Goal: Task Accomplishment & Management: Use online tool/utility

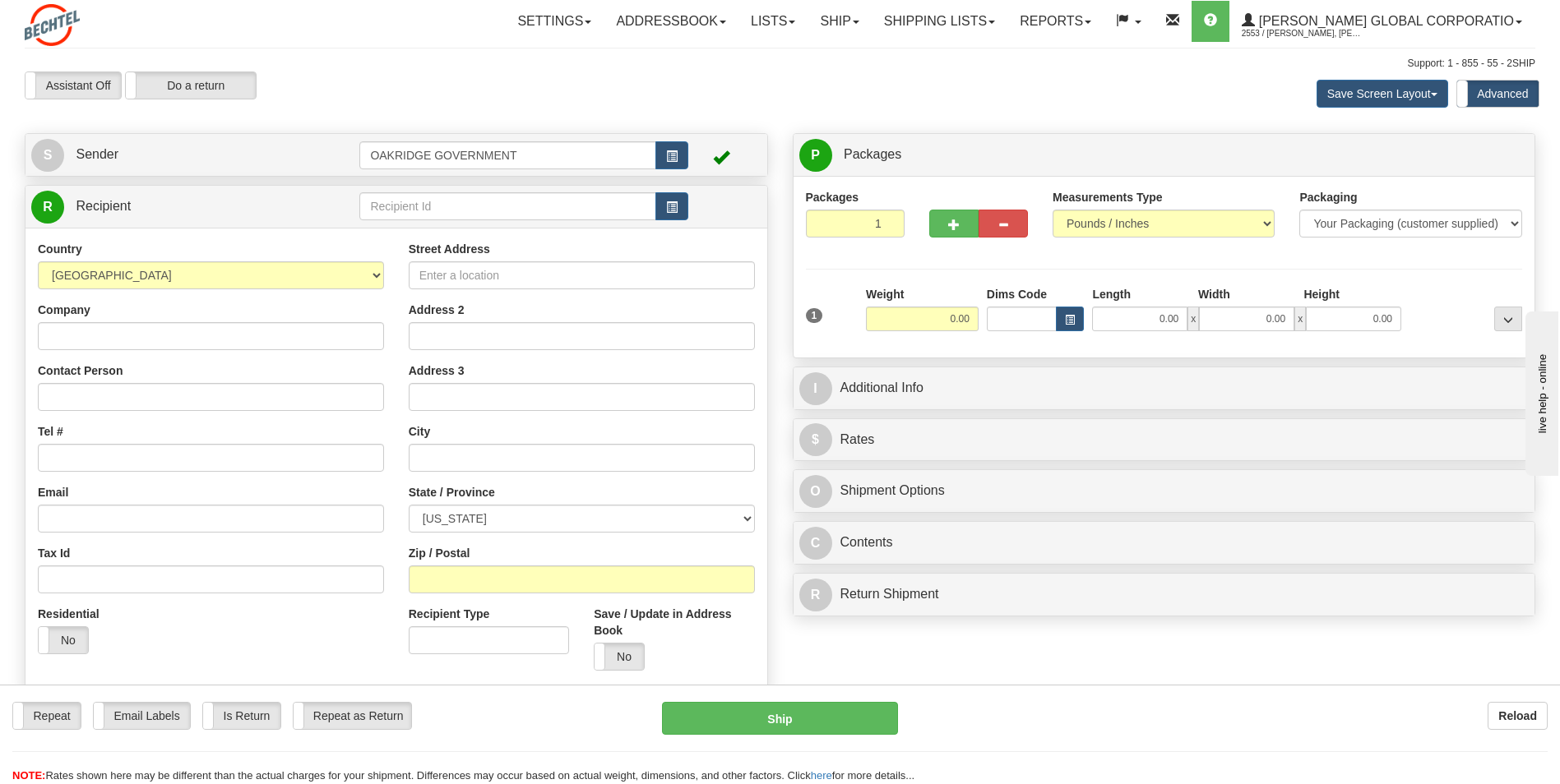
click at [947, 98] on div "Save Screen Layout Save Layout Reset to Default Standard Advanced" at bounding box center [1228, 93] width 640 height 45
click at [871, 20] on link "Ship" at bounding box center [839, 21] width 64 height 41
click at [953, 24] on link "Shipping lists" at bounding box center [940, 21] width 136 height 41
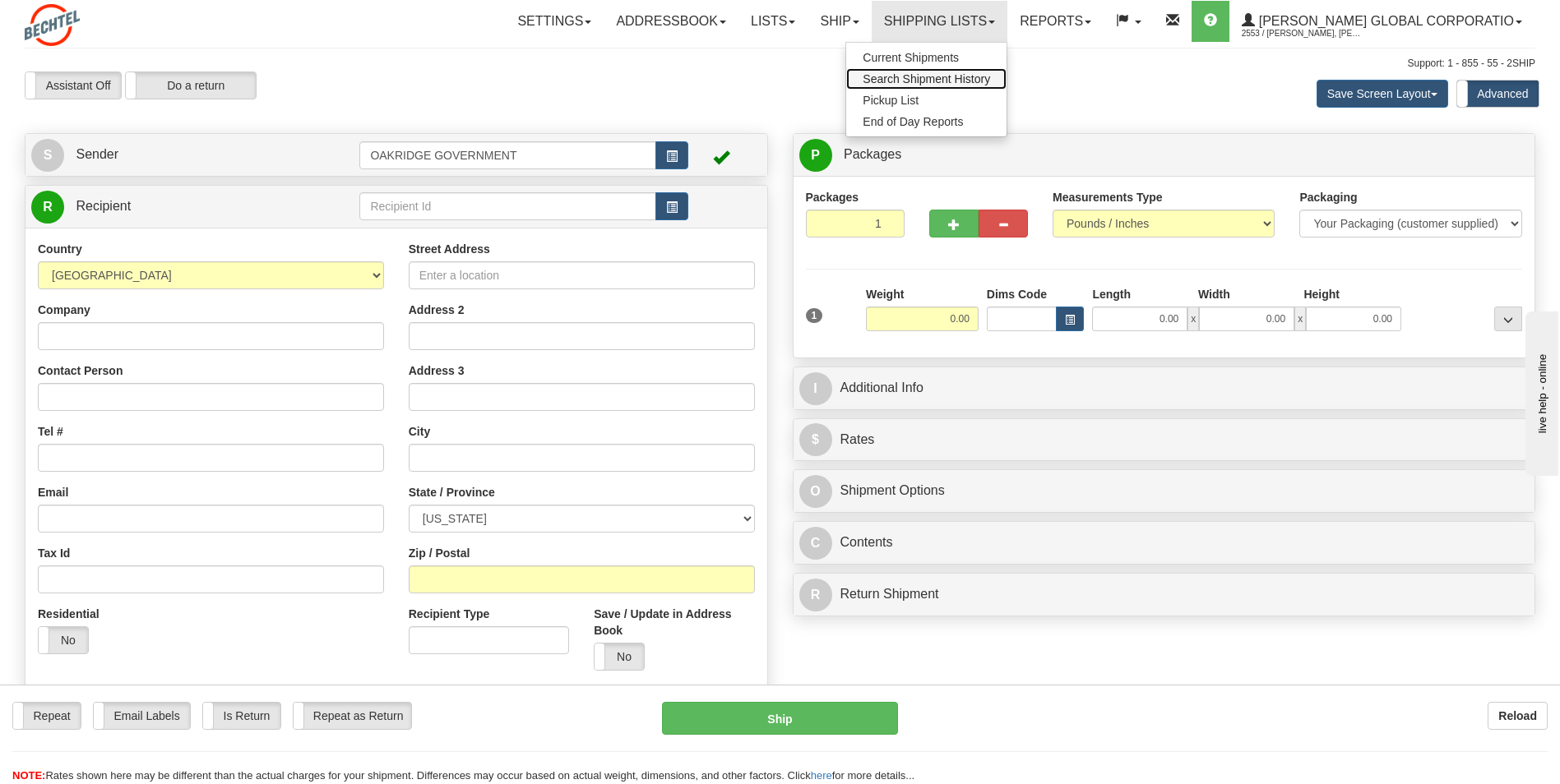
click at [946, 78] on span "Search Shipment History" at bounding box center [927, 78] width 127 height 13
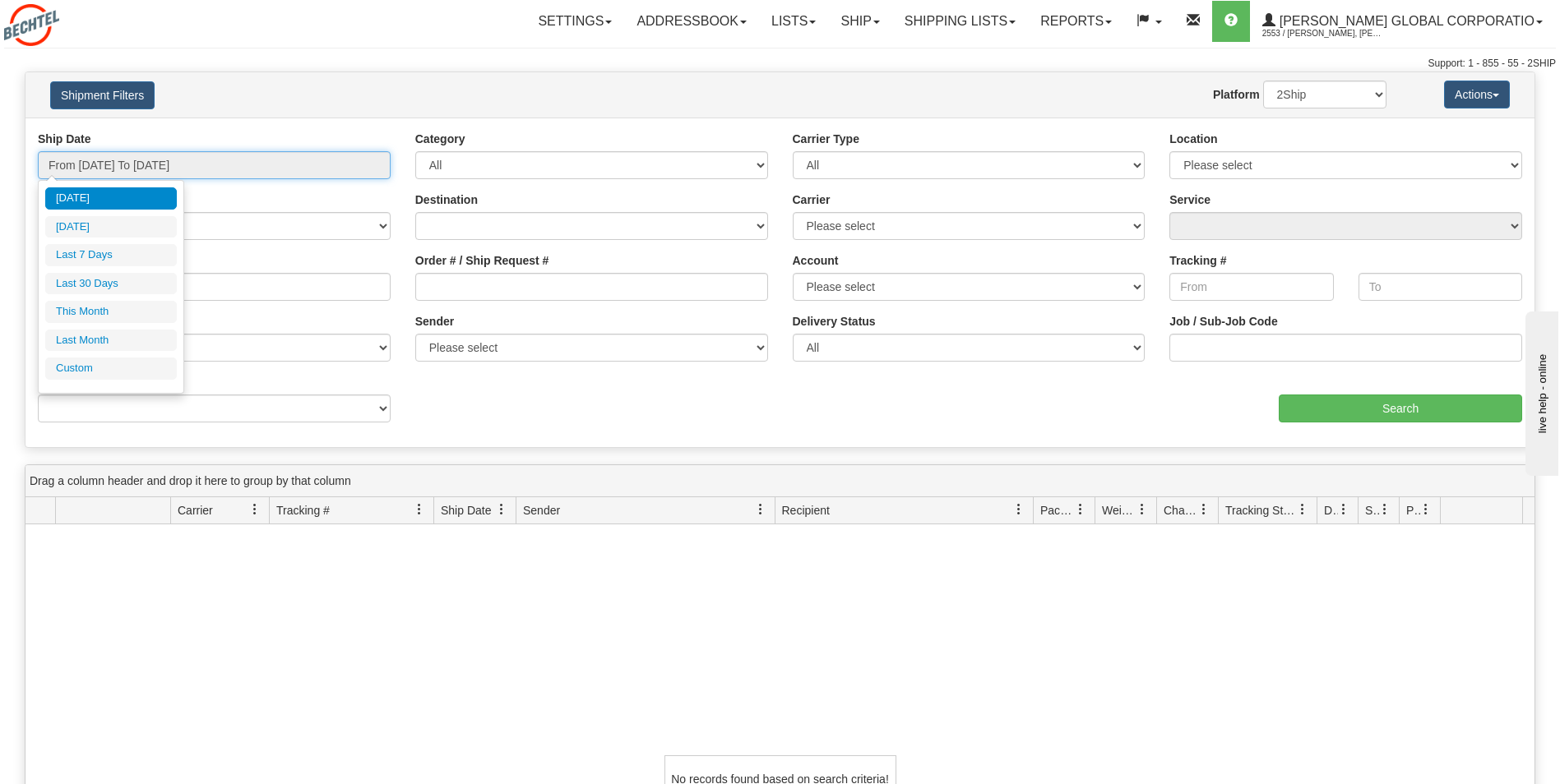
click at [200, 166] on input "From [DATE] To [DATE]" at bounding box center [214, 165] width 353 height 28
click at [87, 318] on li "This Month" at bounding box center [111, 312] width 131 height 22
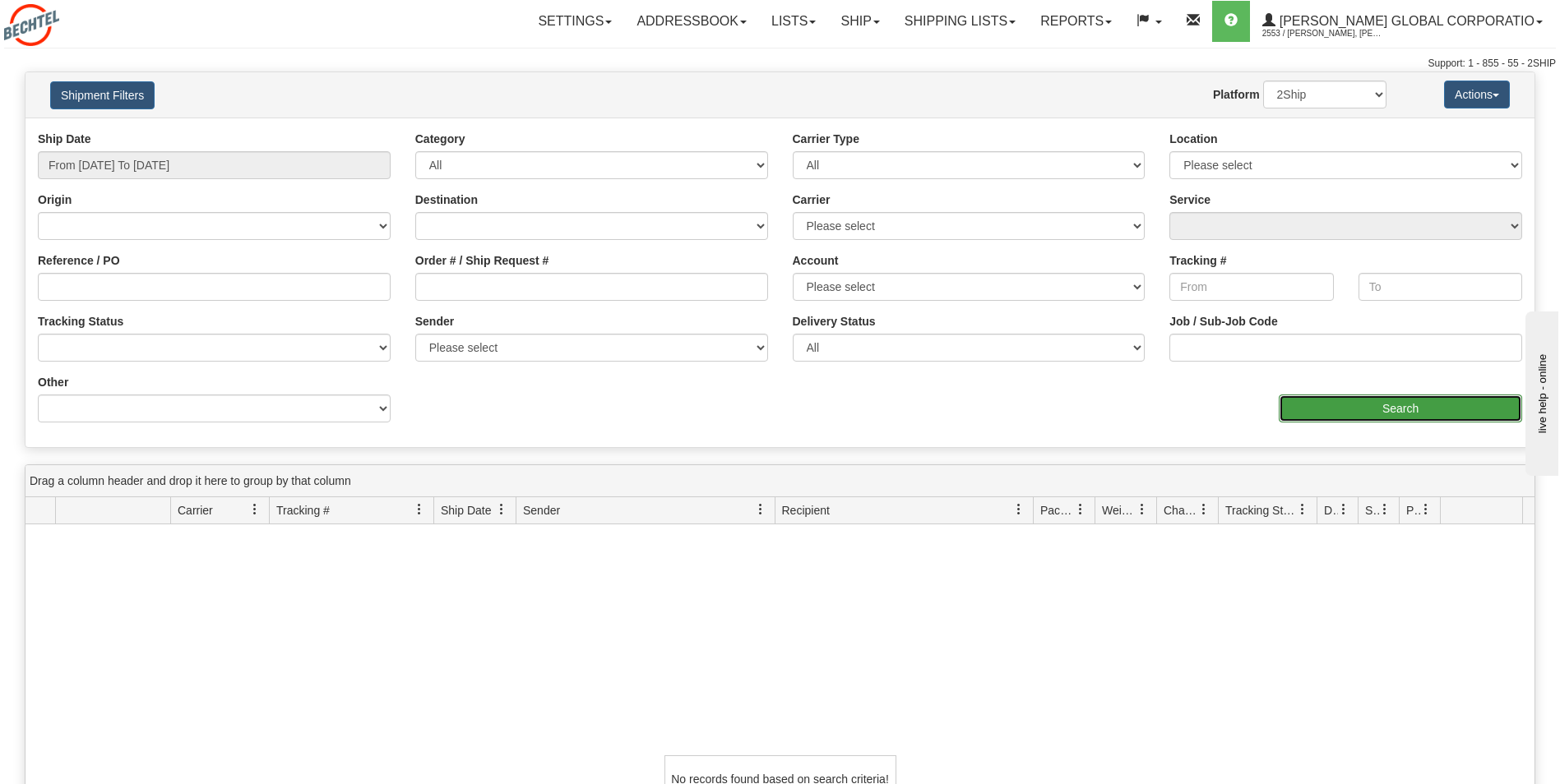
click at [1385, 408] on input "Search" at bounding box center [1400, 408] width 244 height 28
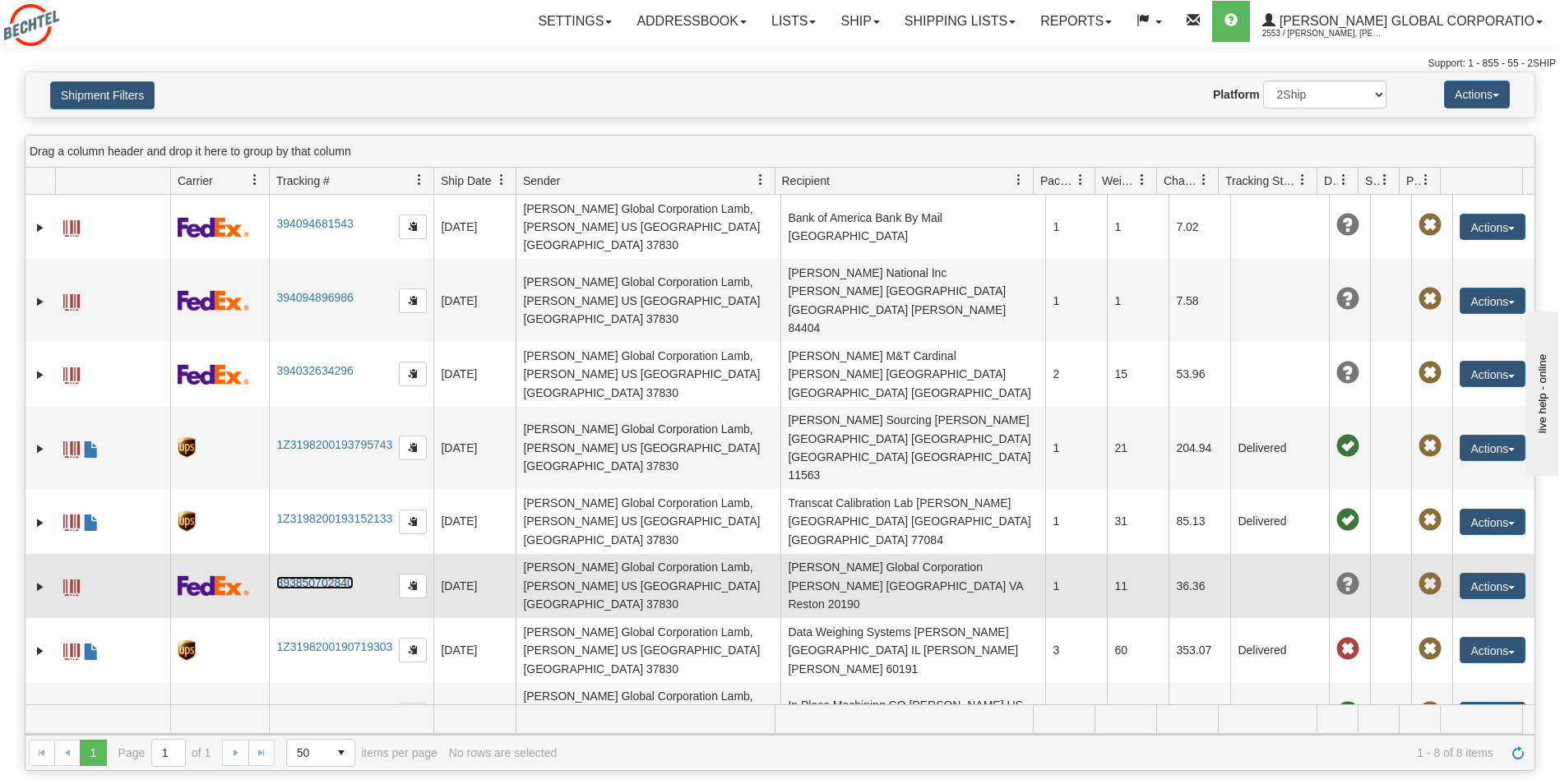
click at [319, 576] on link "393850702840" at bounding box center [314, 582] width 77 height 13
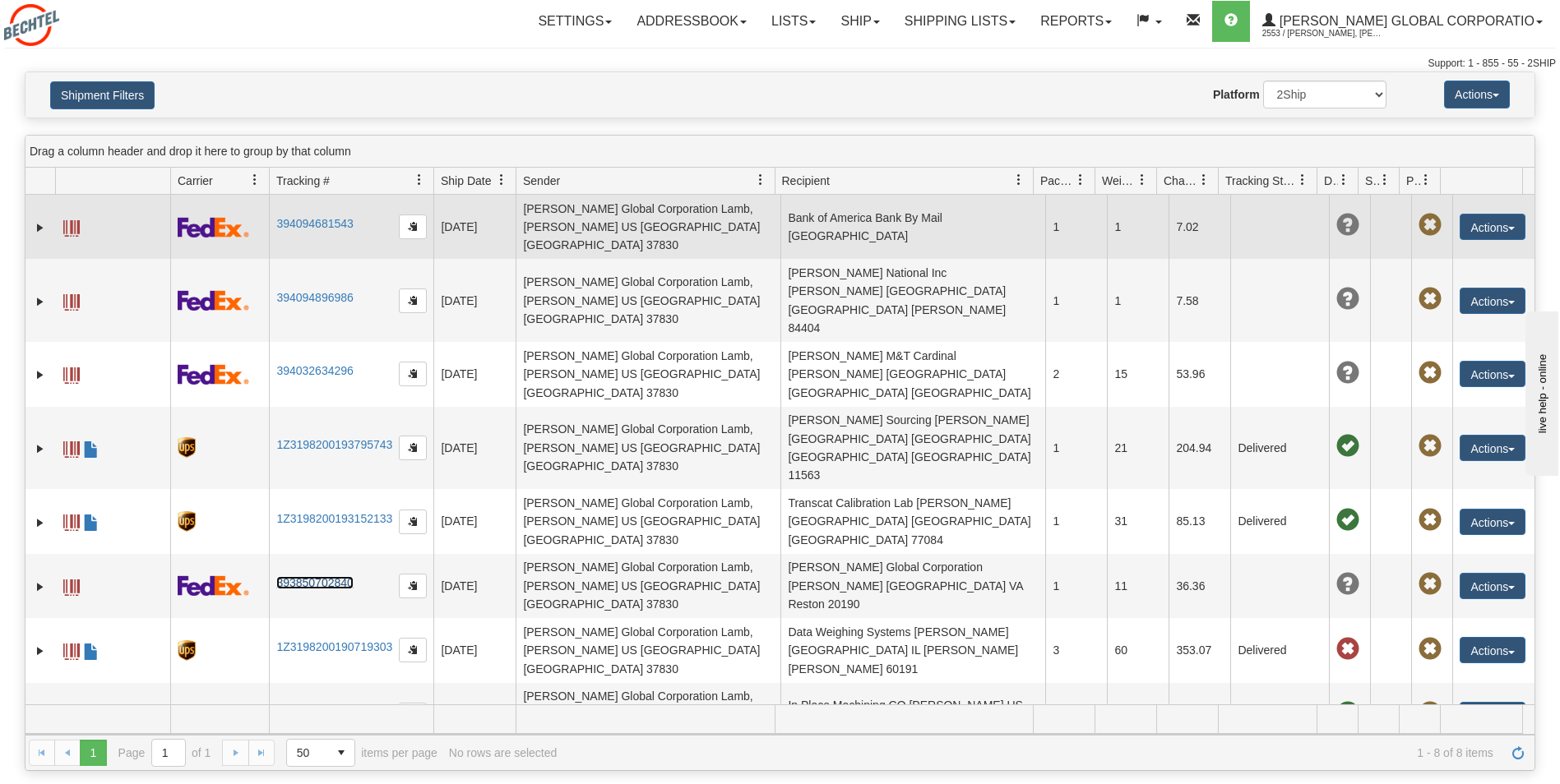
click at [217, 217] on img at bounding box center [214, 227] width 72 height 21
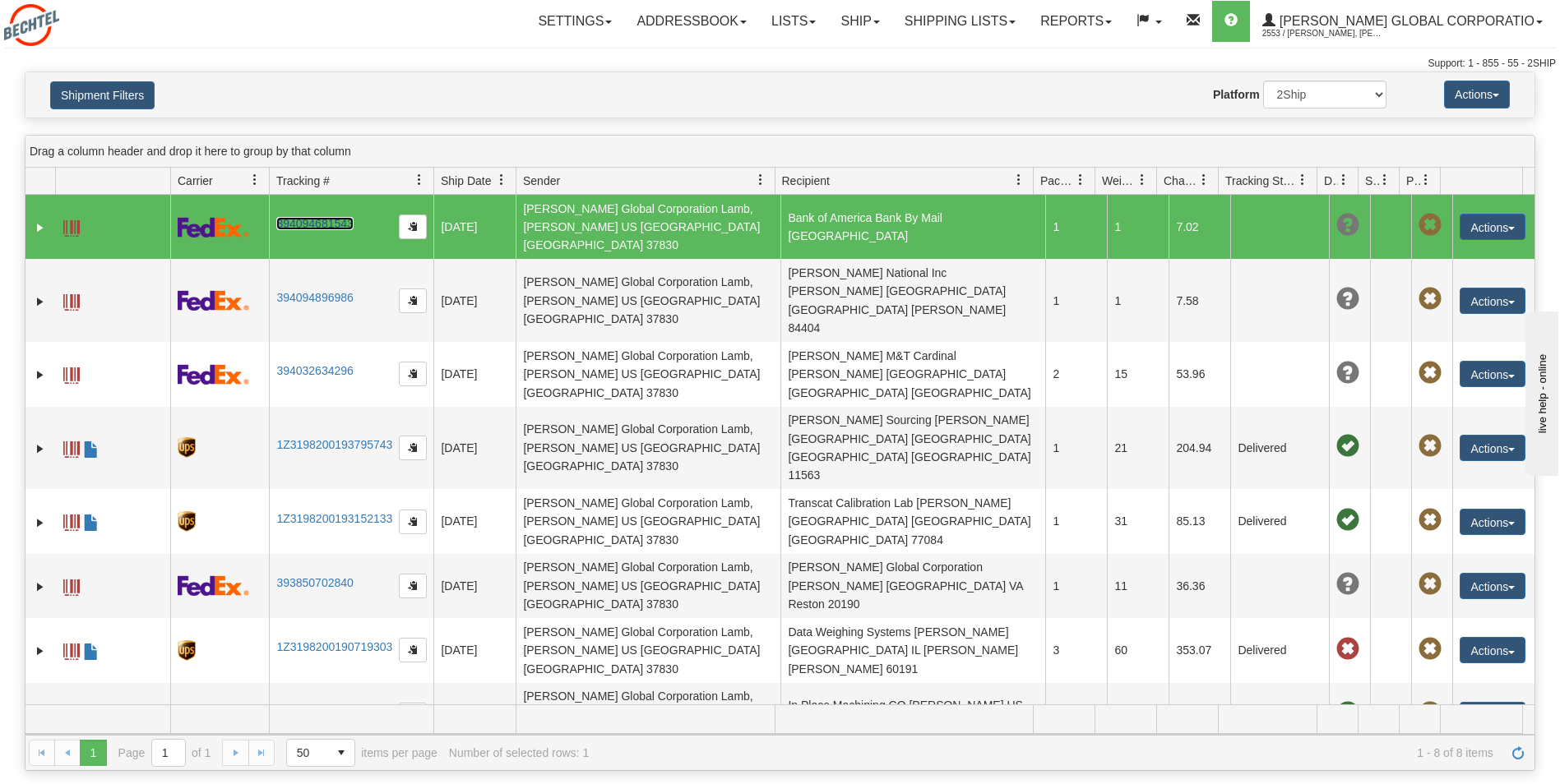
click at [309, 217] on link "394094681543" at bounding box center [314, 223] width 77 height 13
click at [92, 94] on button "Shipment Filters" at bounding box center [101, 95] width 104 height 28
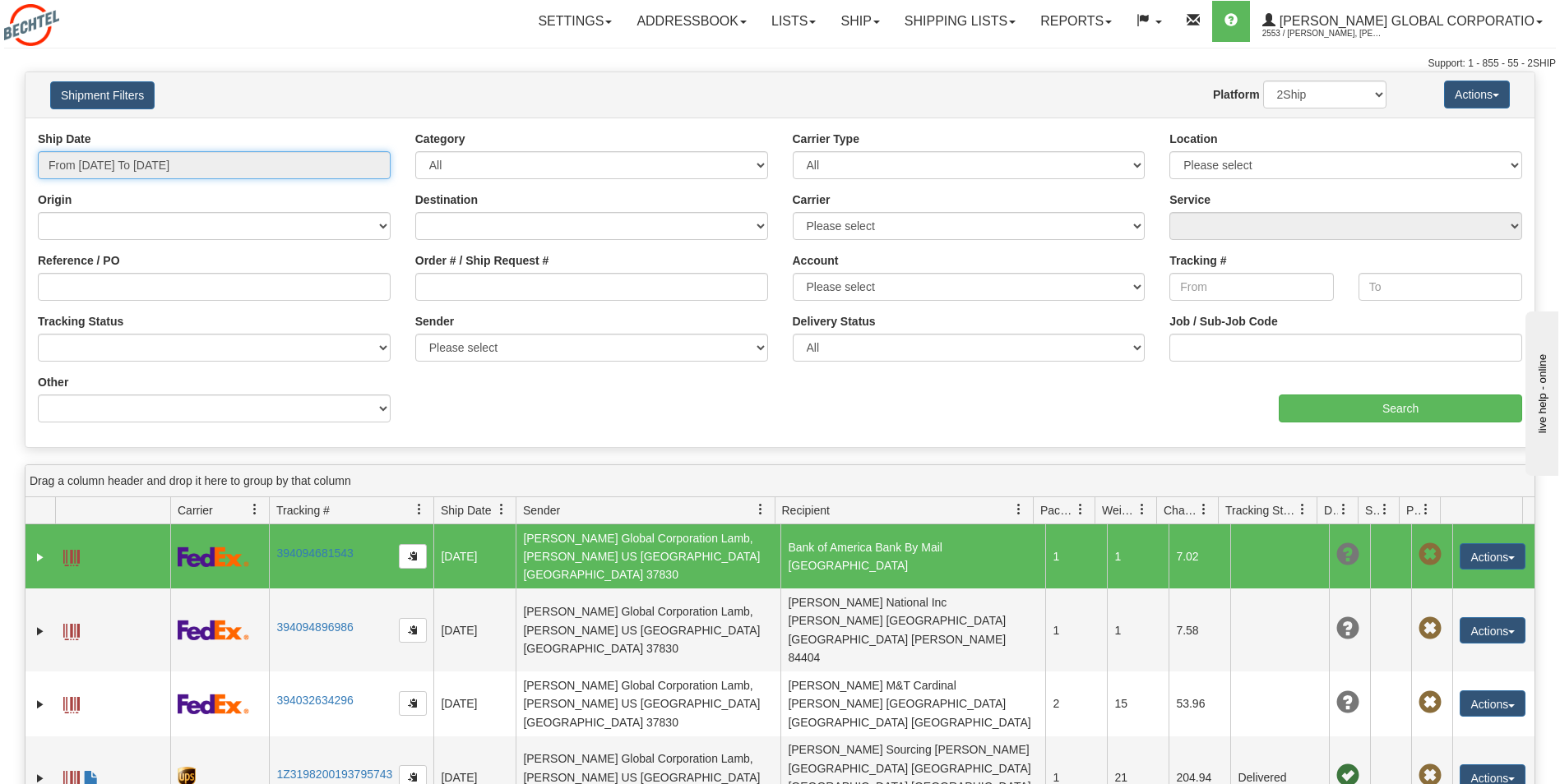
click at [179, 163] on input "From 10/01/2025 To 10/31/2025" at bounding box center [214, 165] width 353 height 28
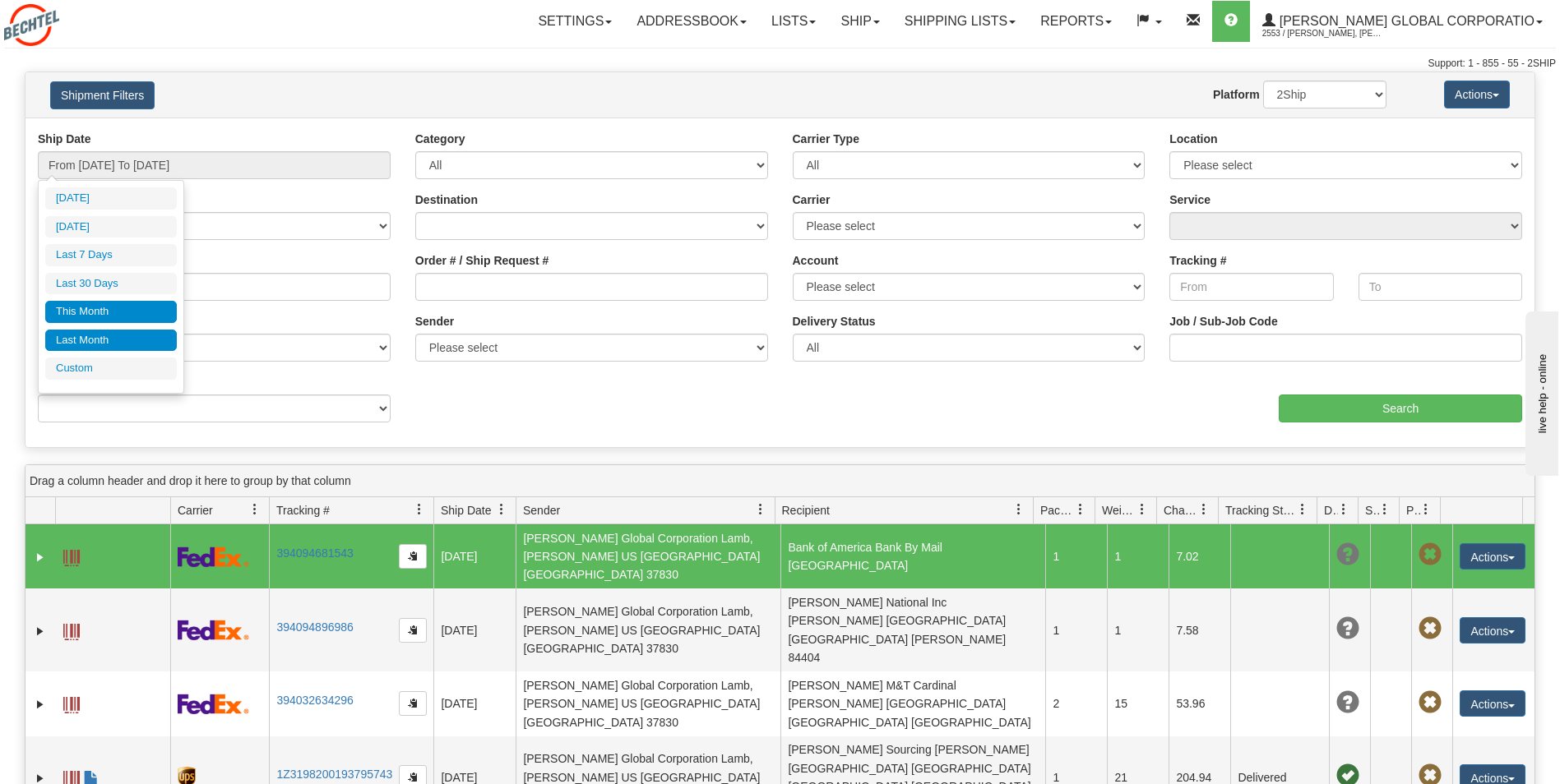
click at [131, 335] on li "Last Month" at bounding box center [111, 341] width 131 height 22
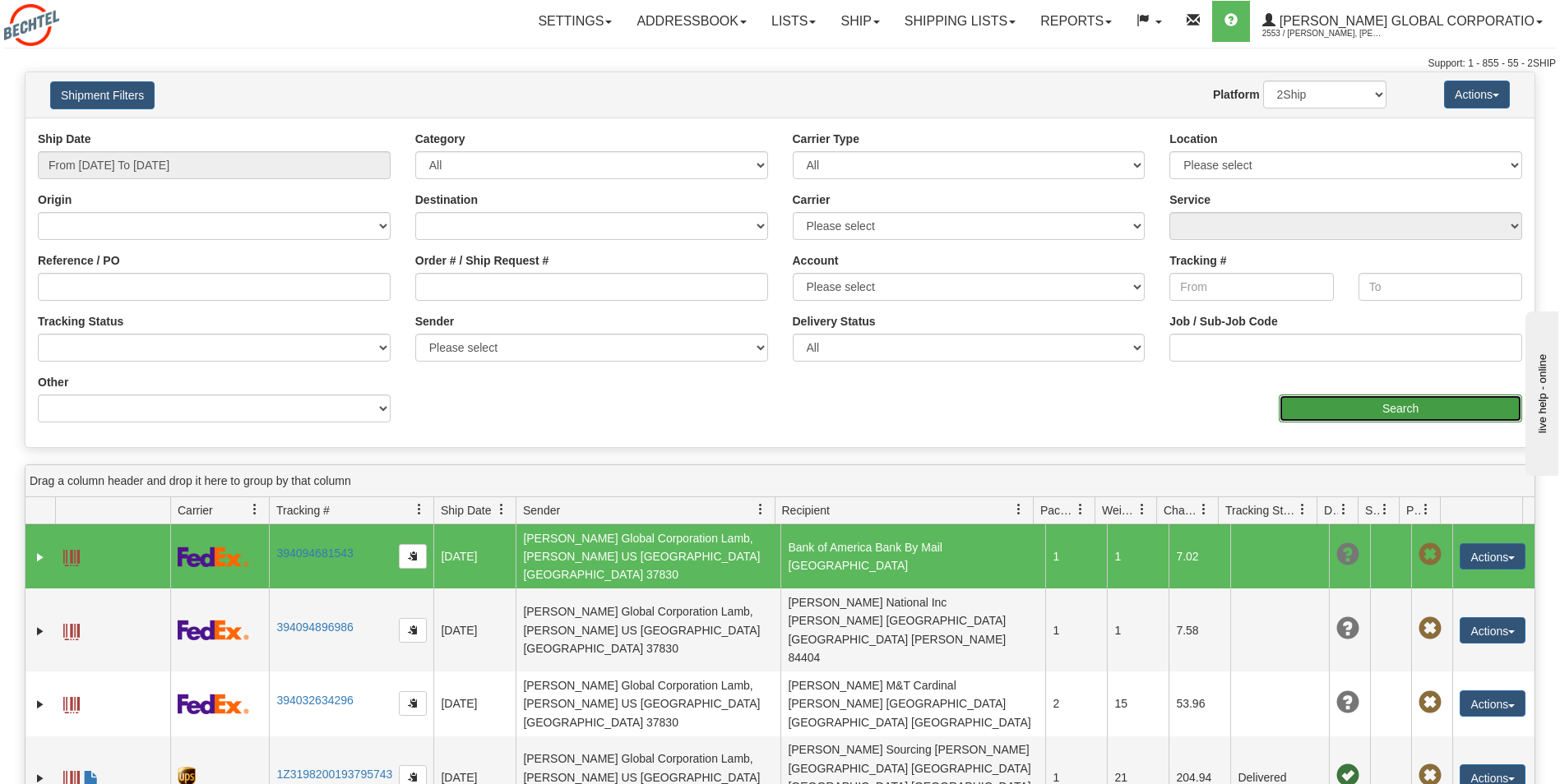
click at [1419, 416] on input "Search" at bounding box center [1400, 408] width 244 height 28
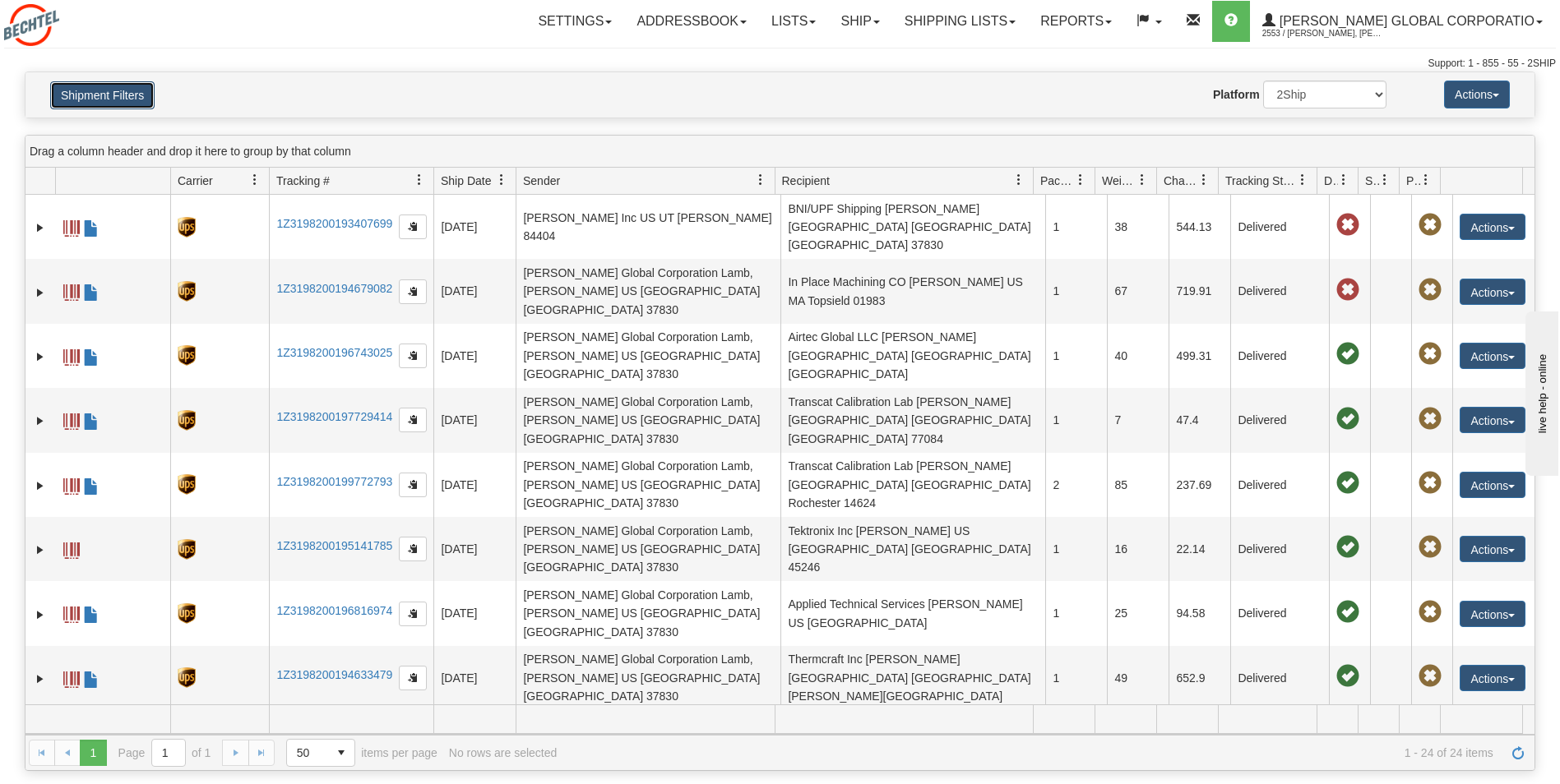
click at [114, 81] on button "Shipment Filters" at bounding box center [101, 95] width 104 height 28
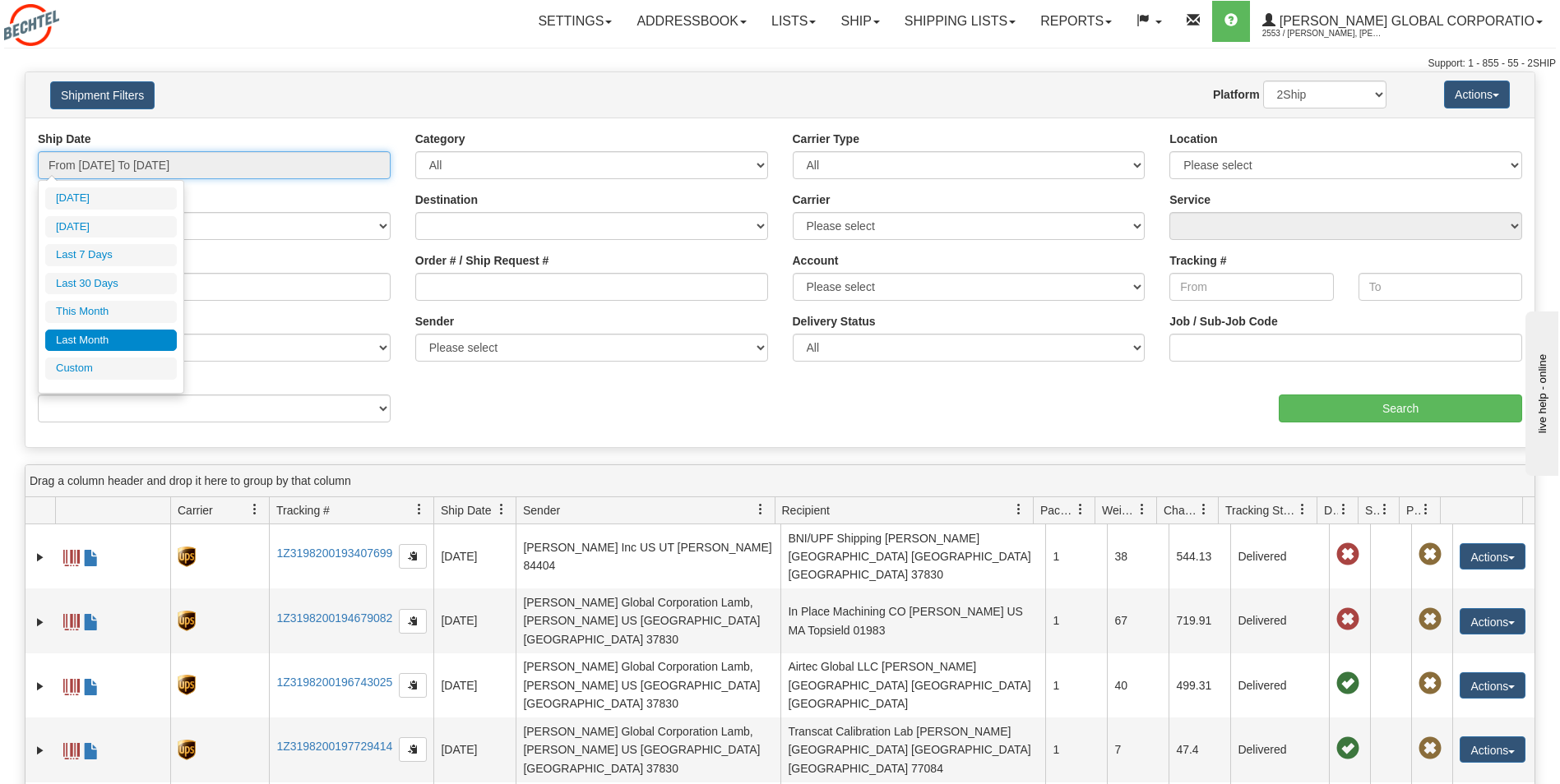
click at [148, 178] on input "From 09/01/2025 To 09/30/2025" at bounding box center [214, 165] width 353 height 28
click at [106, 312] on li "This Month" at bounding box center [111, 312] width 131 height 22
type input "From 10/01/2025 To 10/31/2025"
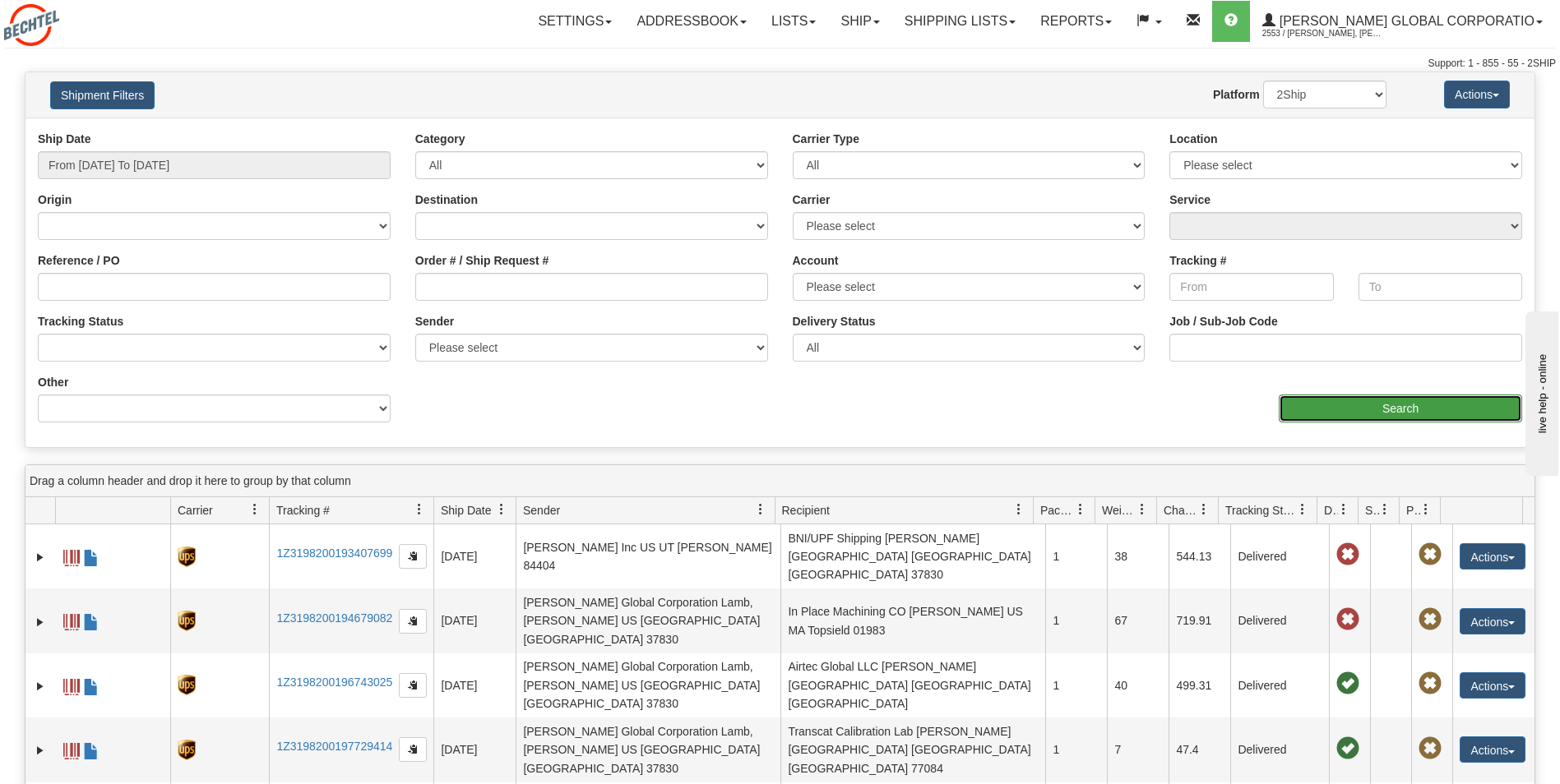
click at [1386, 411] on input "Search" at bounding box center [1400, 408] width 244 height 28
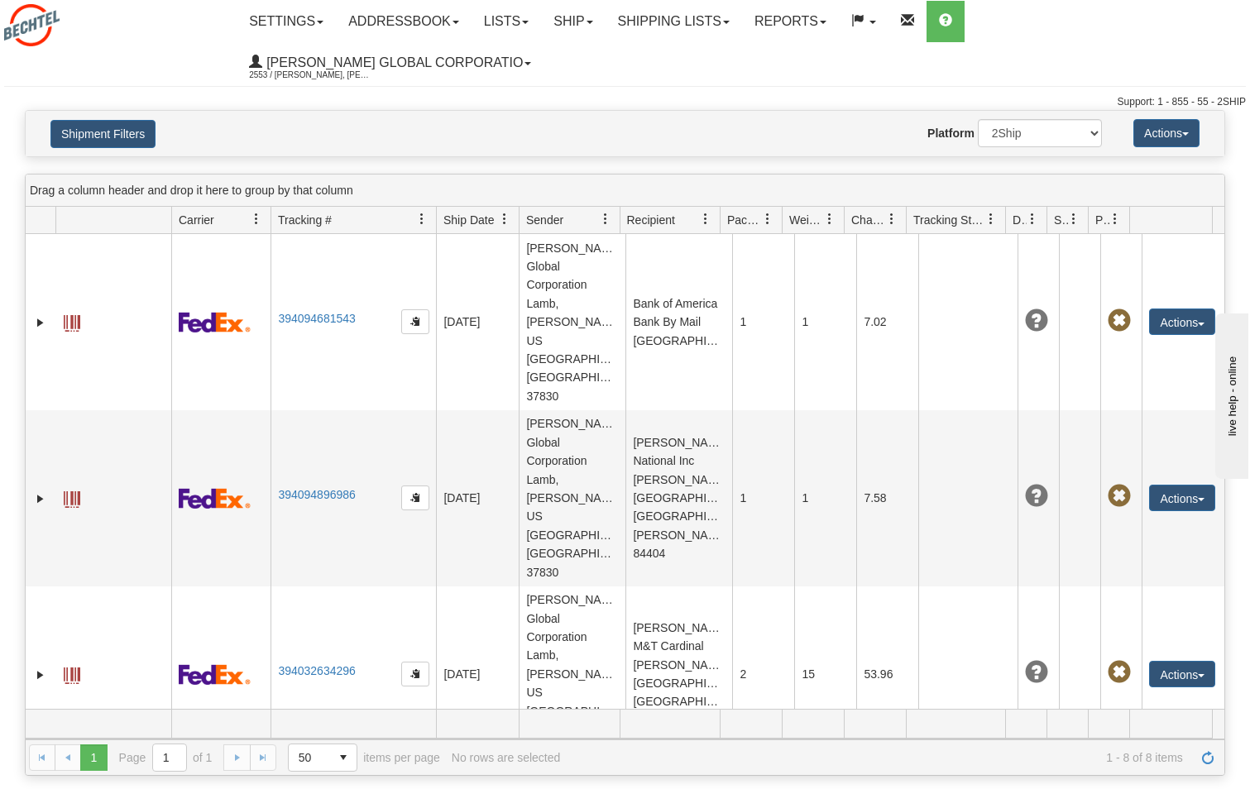
click at [670, 90] on div "Toggle navigation Settings Shipping Preferences Fields Preferences New" at bounding box center [625, 55] width 1250 height 110
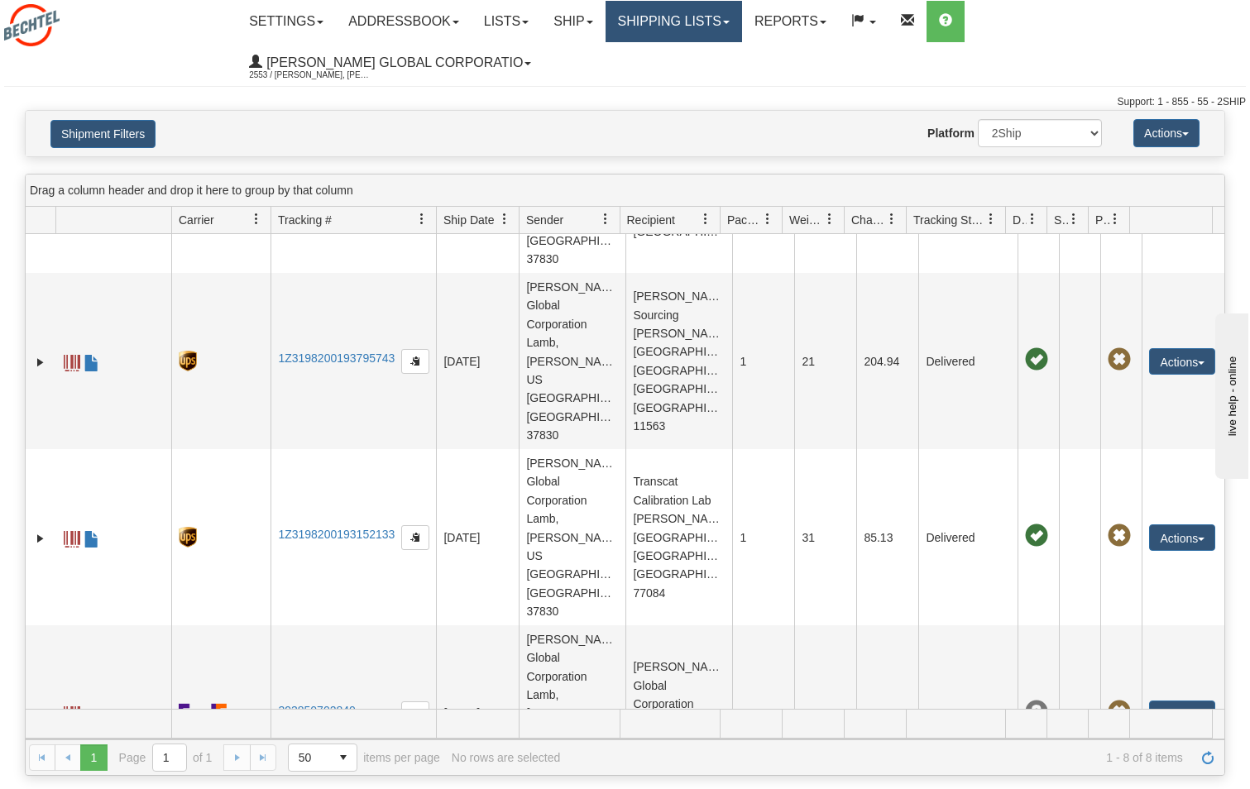
click at [665, 22] on link "Shipping lists" at bounding box center [674, 21] width 137 height 41
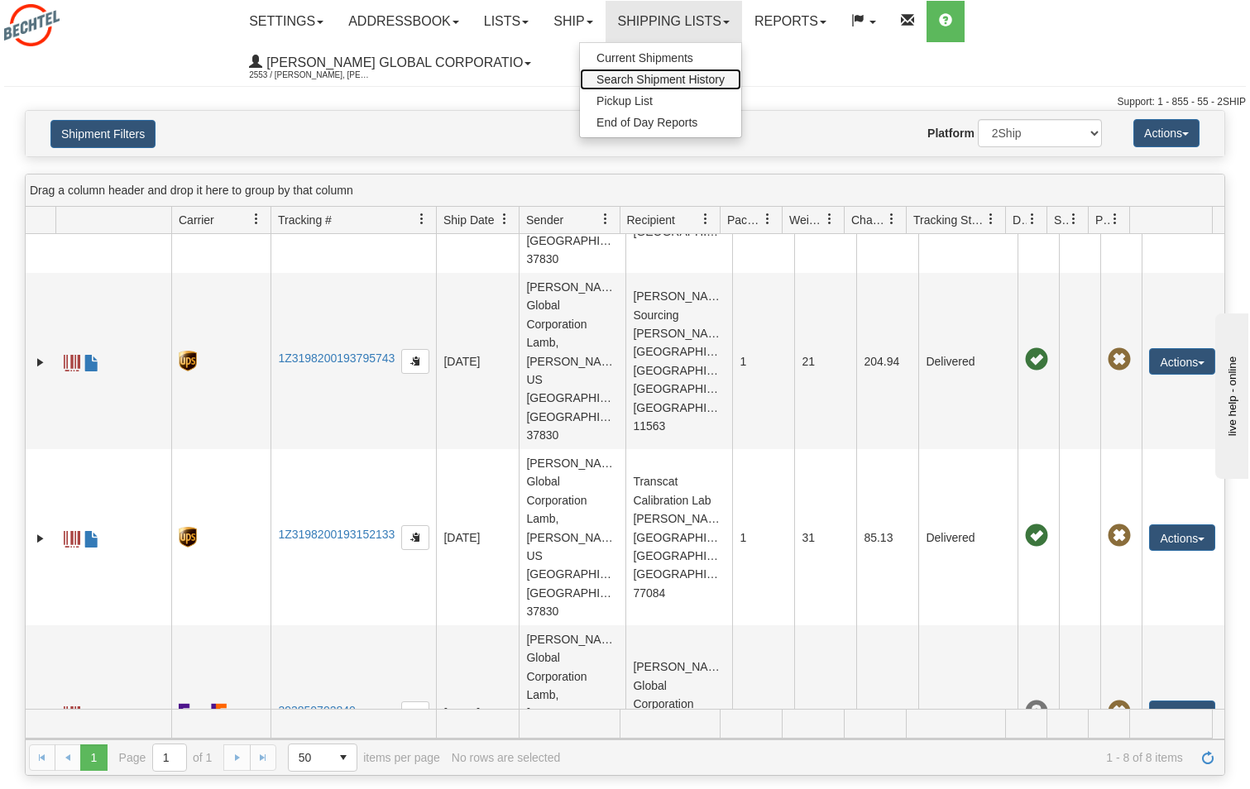
click at [662, 79] on span "Search Shipment History" at bounding box center [661, 79] width 128 height 13
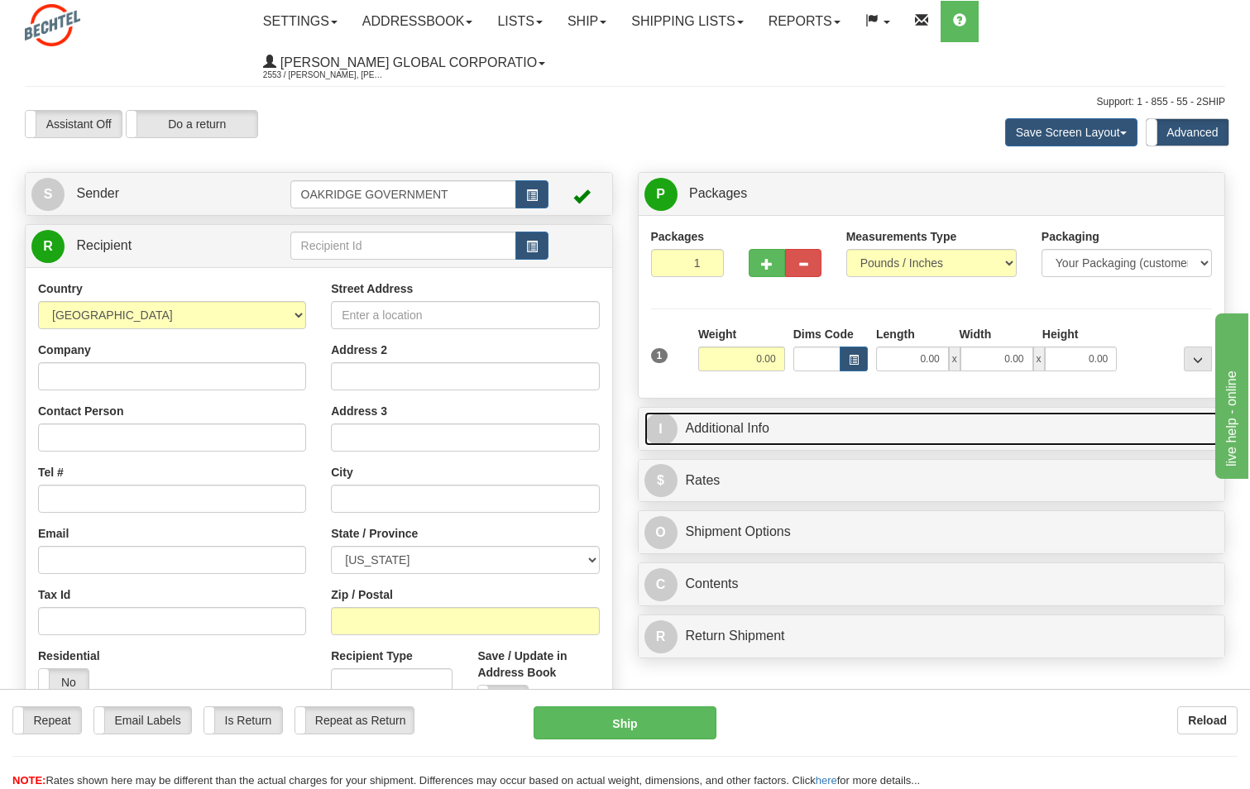
click at [765, 444] on link "I Additional Info" at bounding box center [931, 429] width 575 height 34
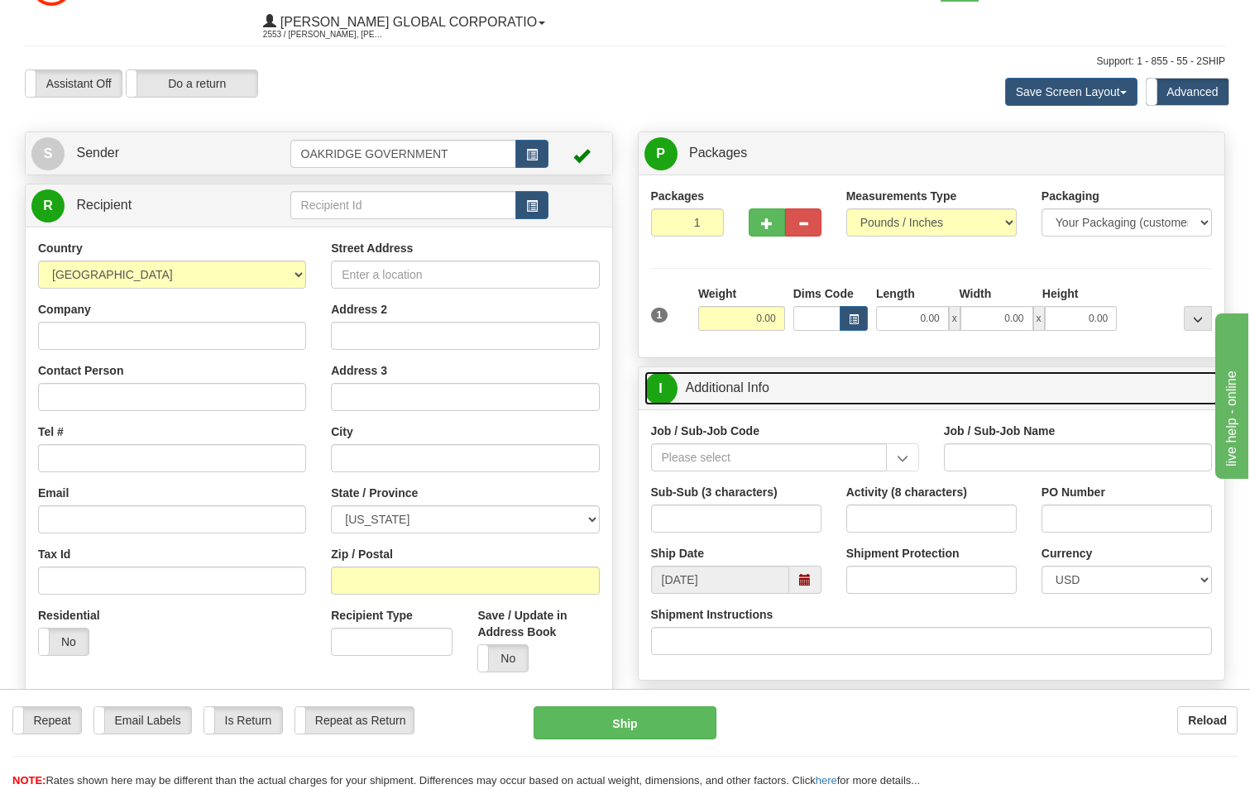
scroll to position [83, 0]
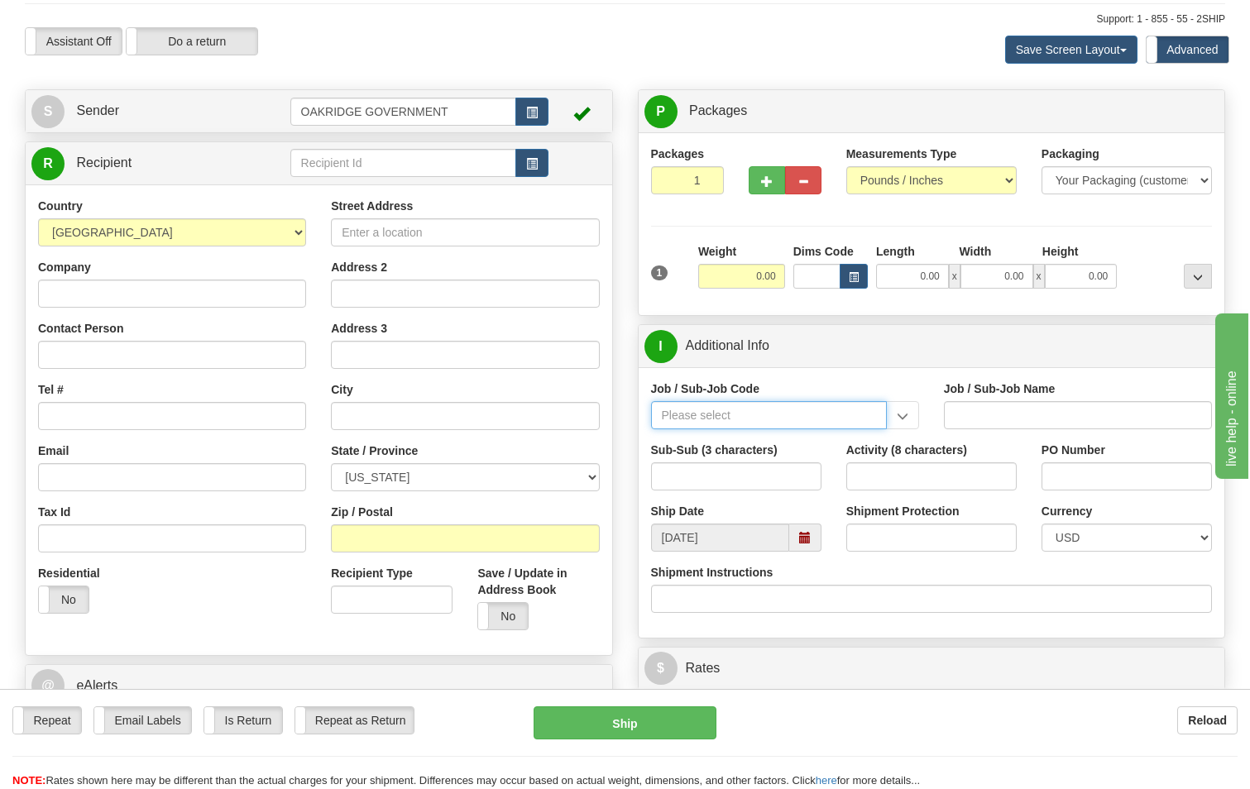
click at [741, 407] on input "Job / Sub-Job Code" at bounding box center [769, 415] width 236 height 28
type input "b"
type input "4"
type input "b39"
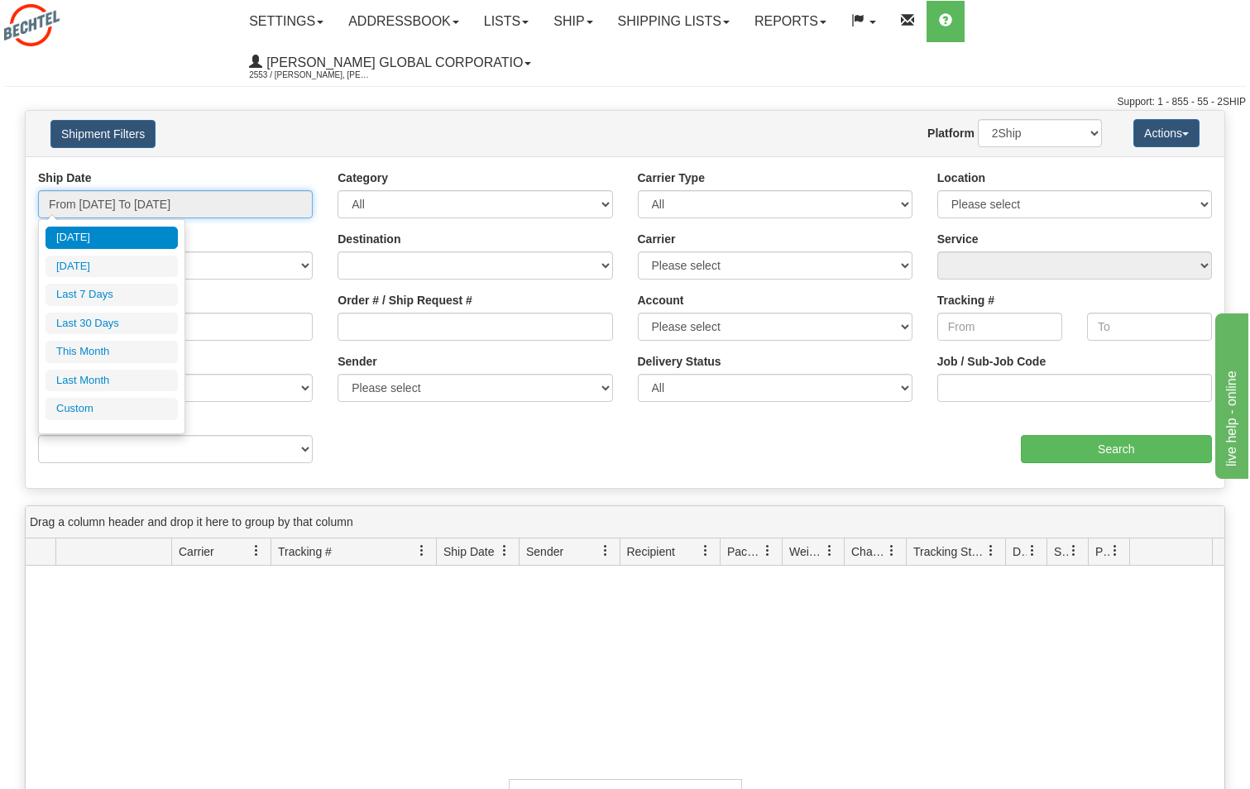
click at [186, 204] on input "From [DATE] To [DATE]" at bounding box center [175, 204] width 275 height 28
type input "[DATE]"
click at [93, 407] on li "Custom" at bounding box center [112, 409] width 132 height 22
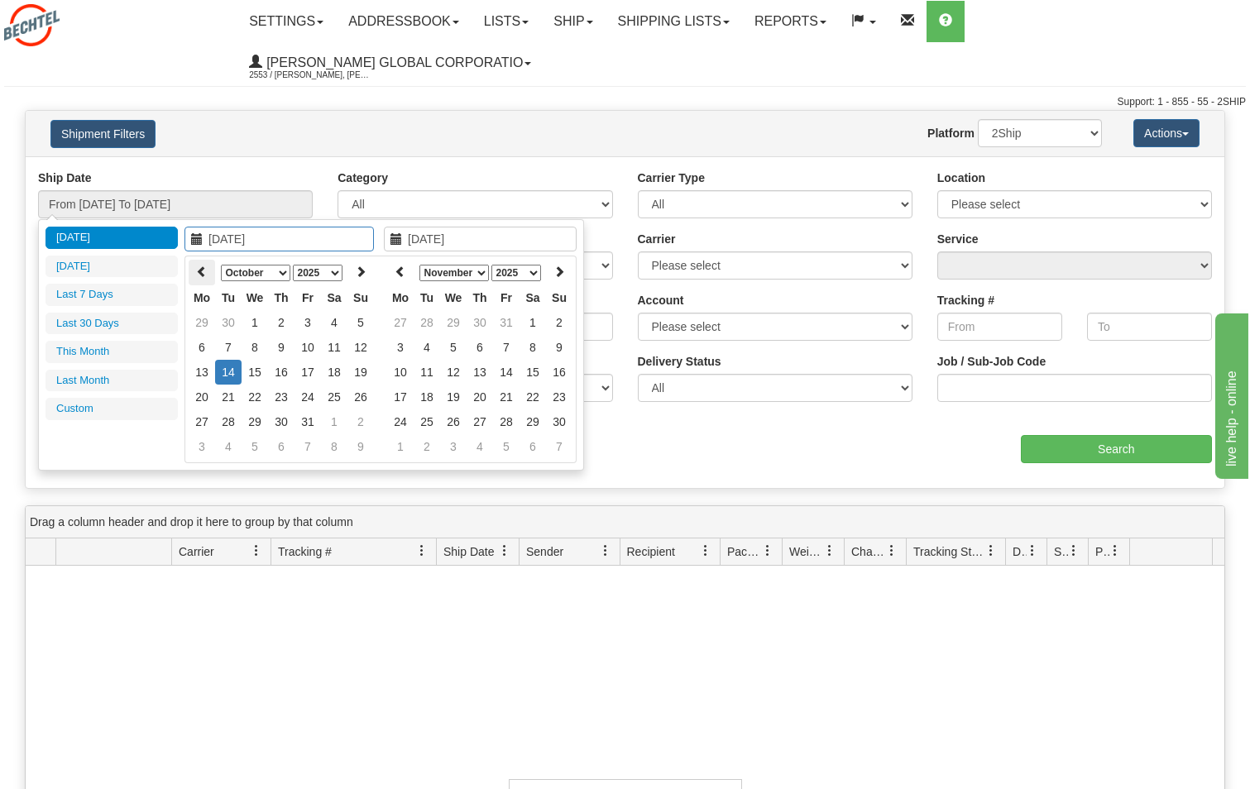
click at [204, 271] on icon at bounding box center [202, 272] width 12 height 12
type input "[DATE]"
click at [208, 343] on td "1" at bounding box center [202, 347] width 26 height 25
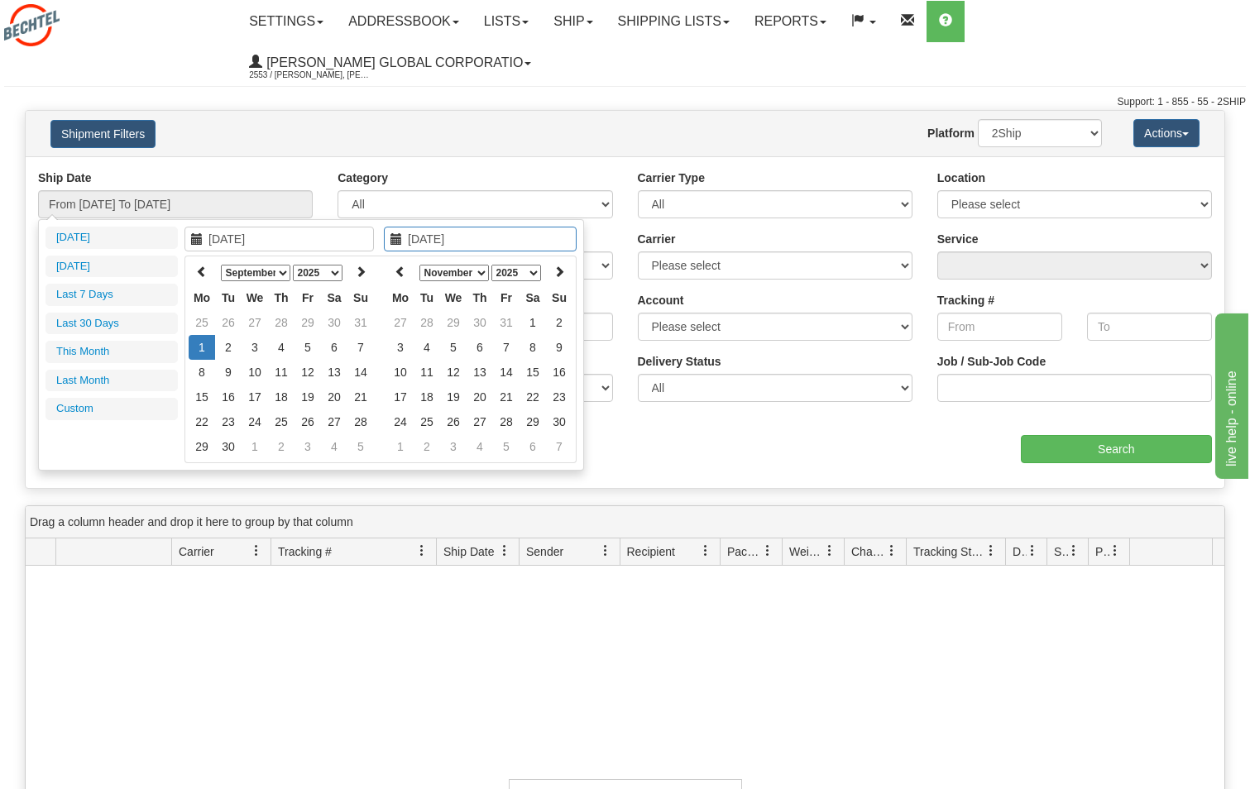
type input "[DATE]"
click at [203, 343] on td "1" at bounding box center [202, 347] width 26 height 25
type input "From 09/01/2025 To 09/01/2025"
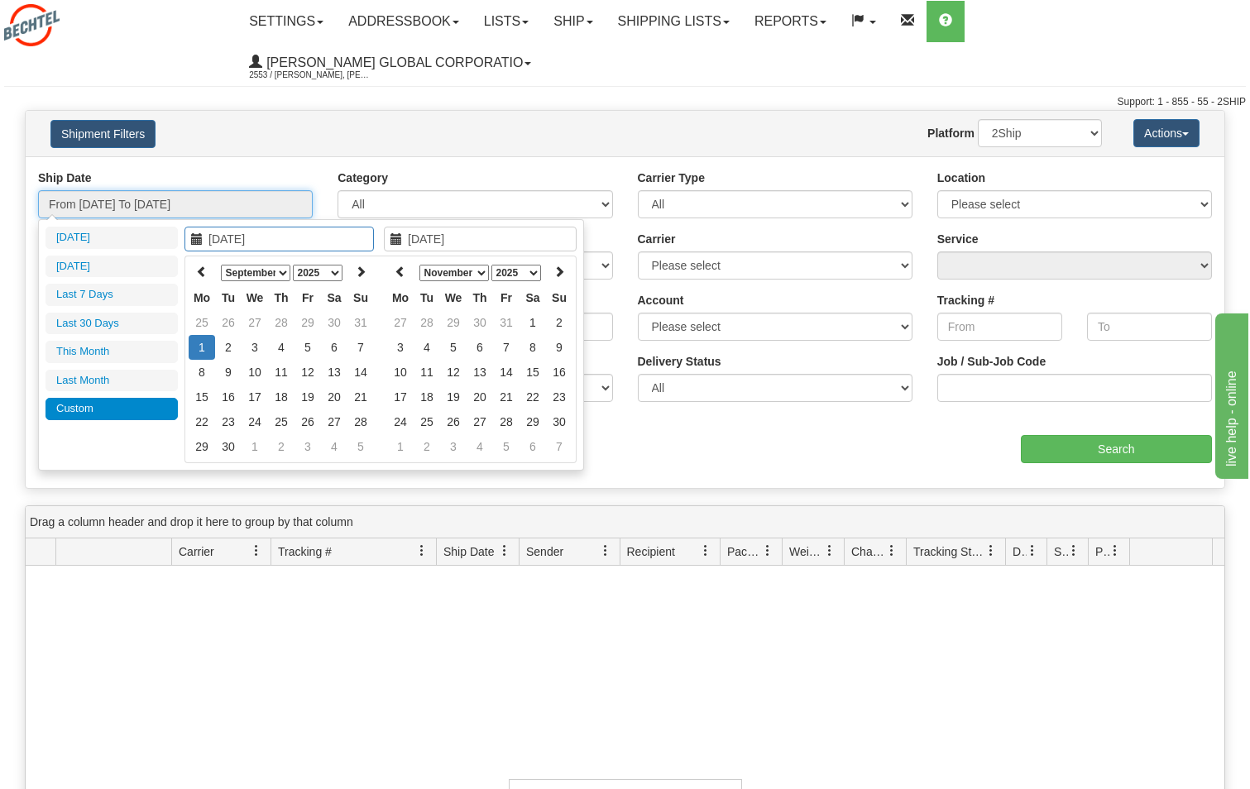
click at [225, 208] on input "From 09/01/2025 To 09/01/2025" at bounding box center [175, 204] width 275 height 28
click at [477, 270] on select "January February March April May June July August September October November De…" at bounding box center [453, 273] width 69 height 17
type input "10/13/2025"
click at [409, 373] on td "13" at bounding box center [400, 372] width 26 height 25
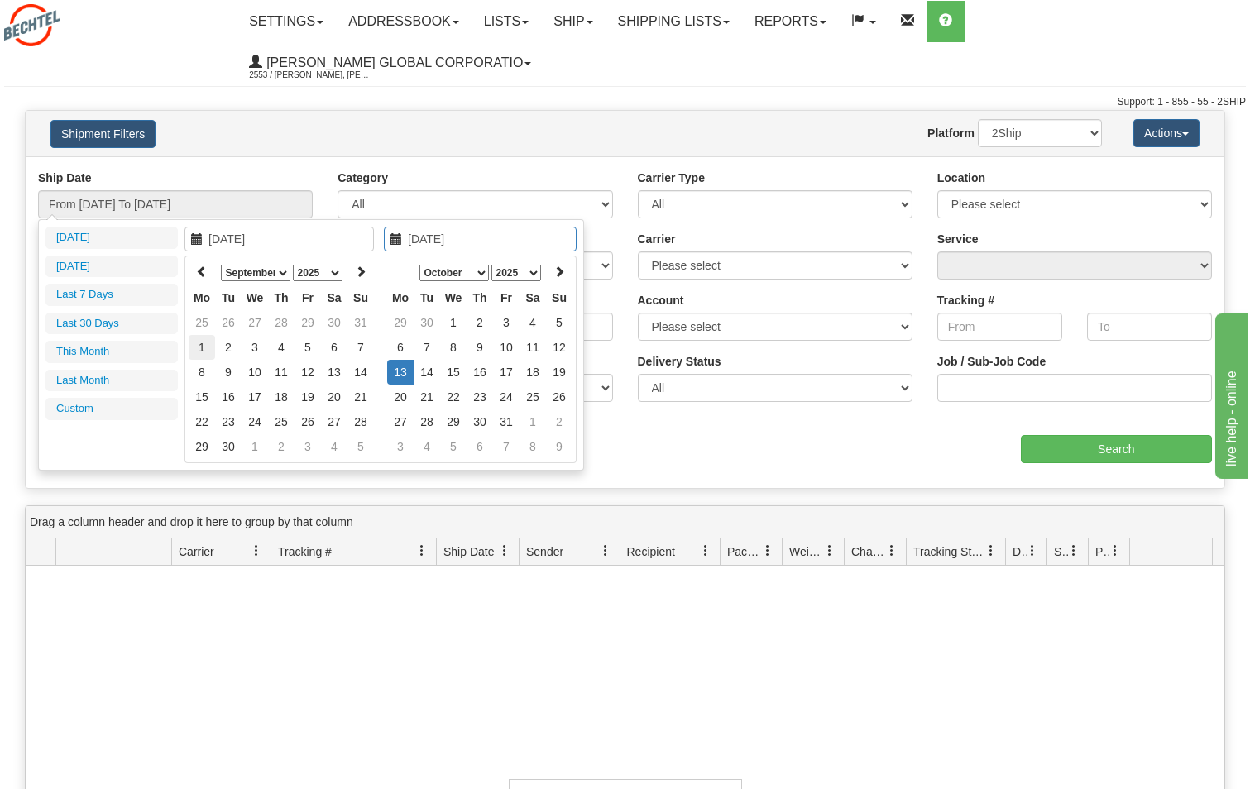
type input "09/01/2025"
click at [195, 345] on td "1" at bounding box center [202, 347] width 26 height 25
type input "09/01/2025"
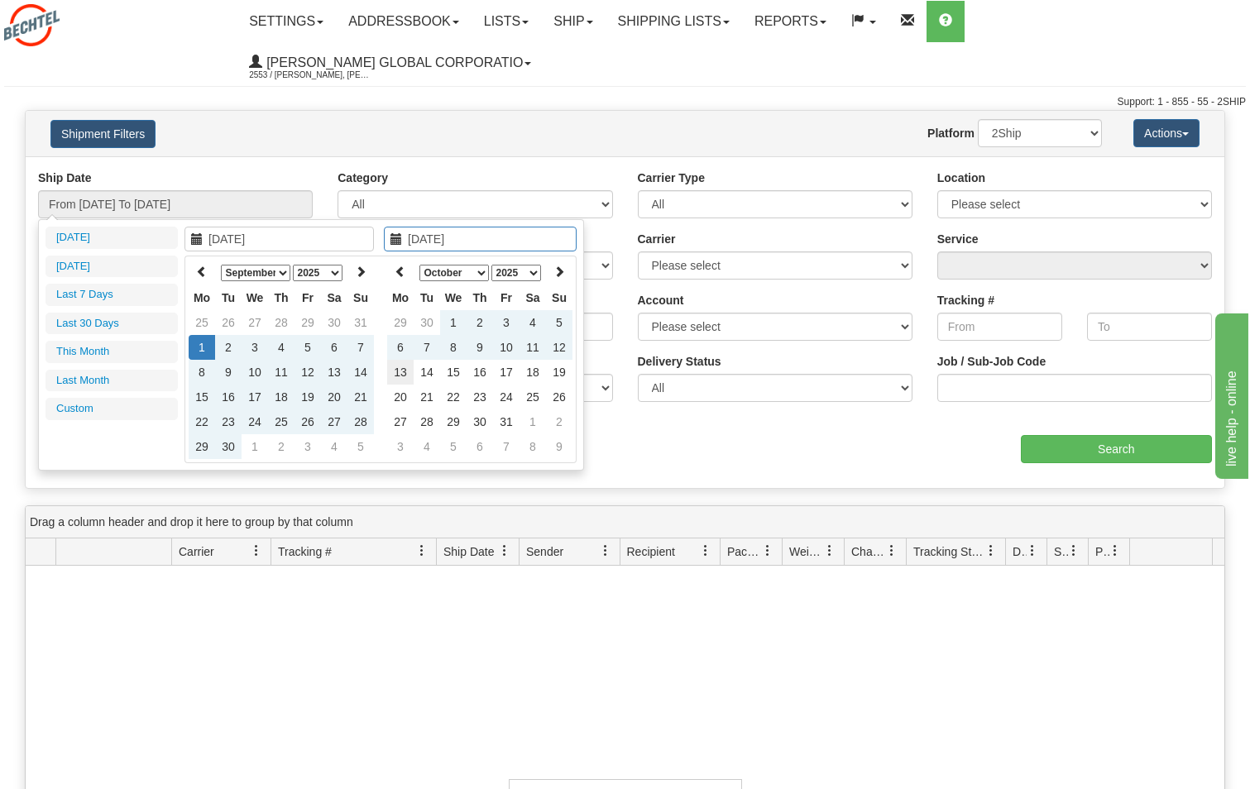
type input "10/13/2025"
click at [405, 375] on td "13" at bounding box center [400, 372] width 26 height 25
type input "From 09/01/2025 To 10/13/2025"
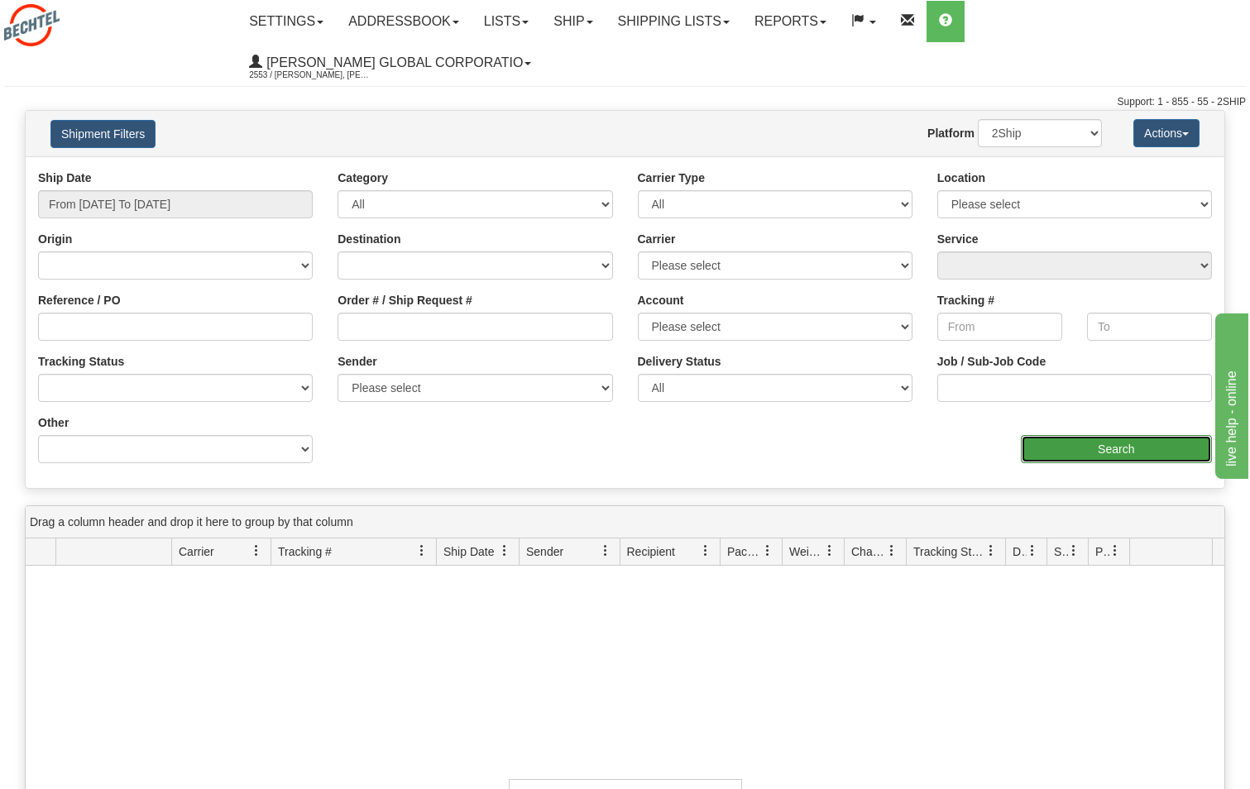
click at [1127, 449] on input "Search" at bounding box center [1117, 449] width 192 height 28
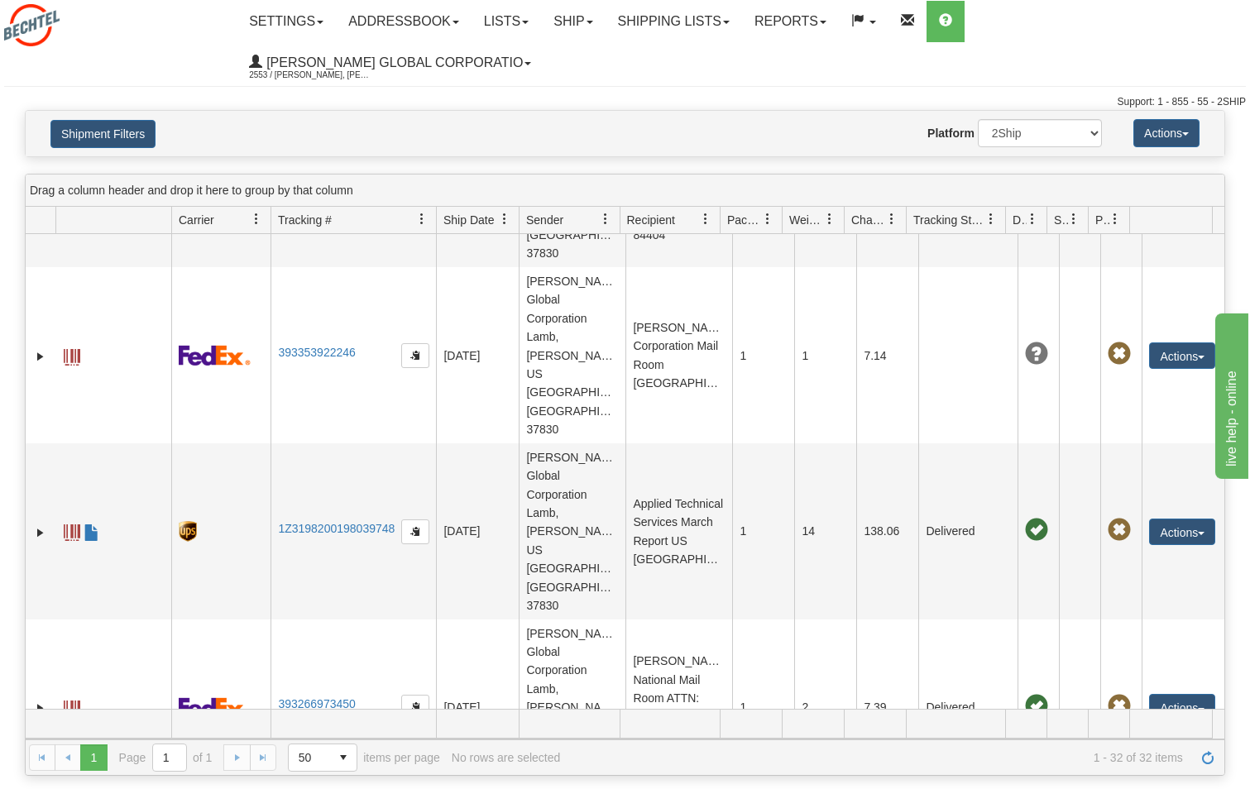
scroll to position [3144, 0]
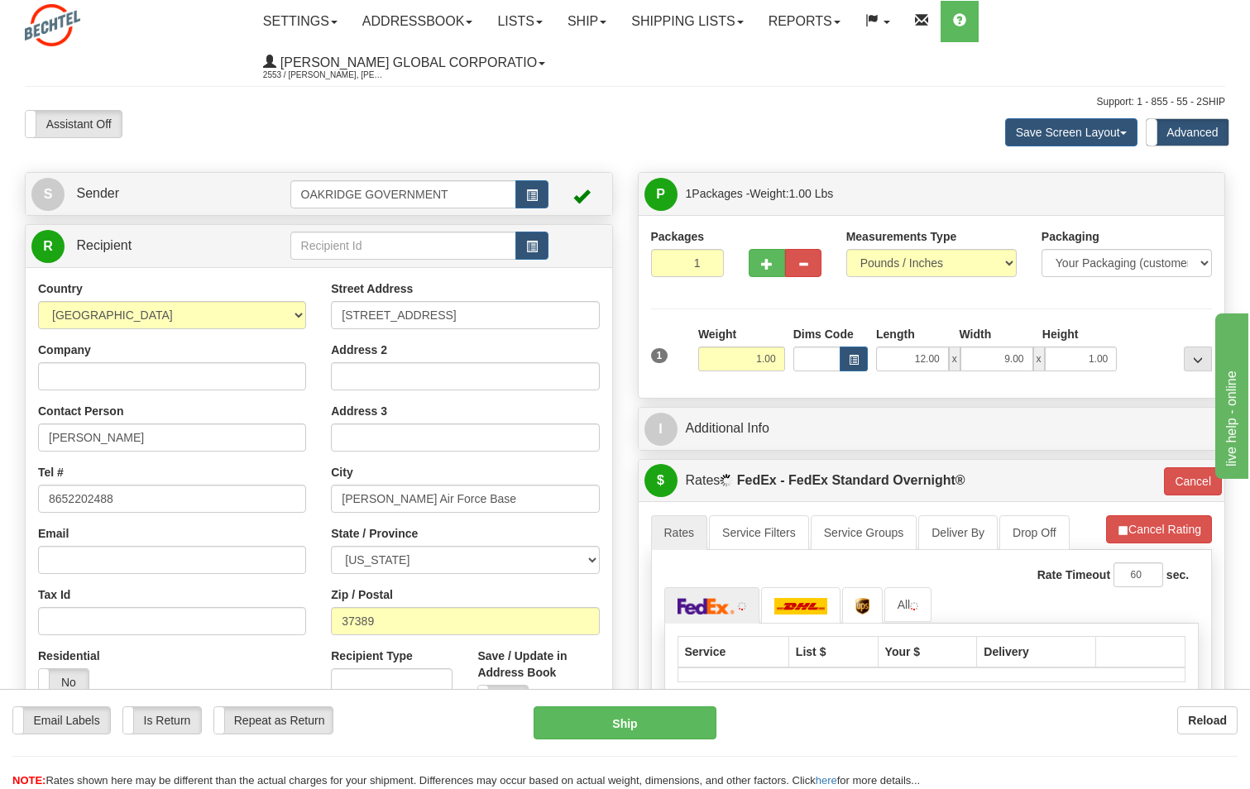
scroll to position [83, 0]
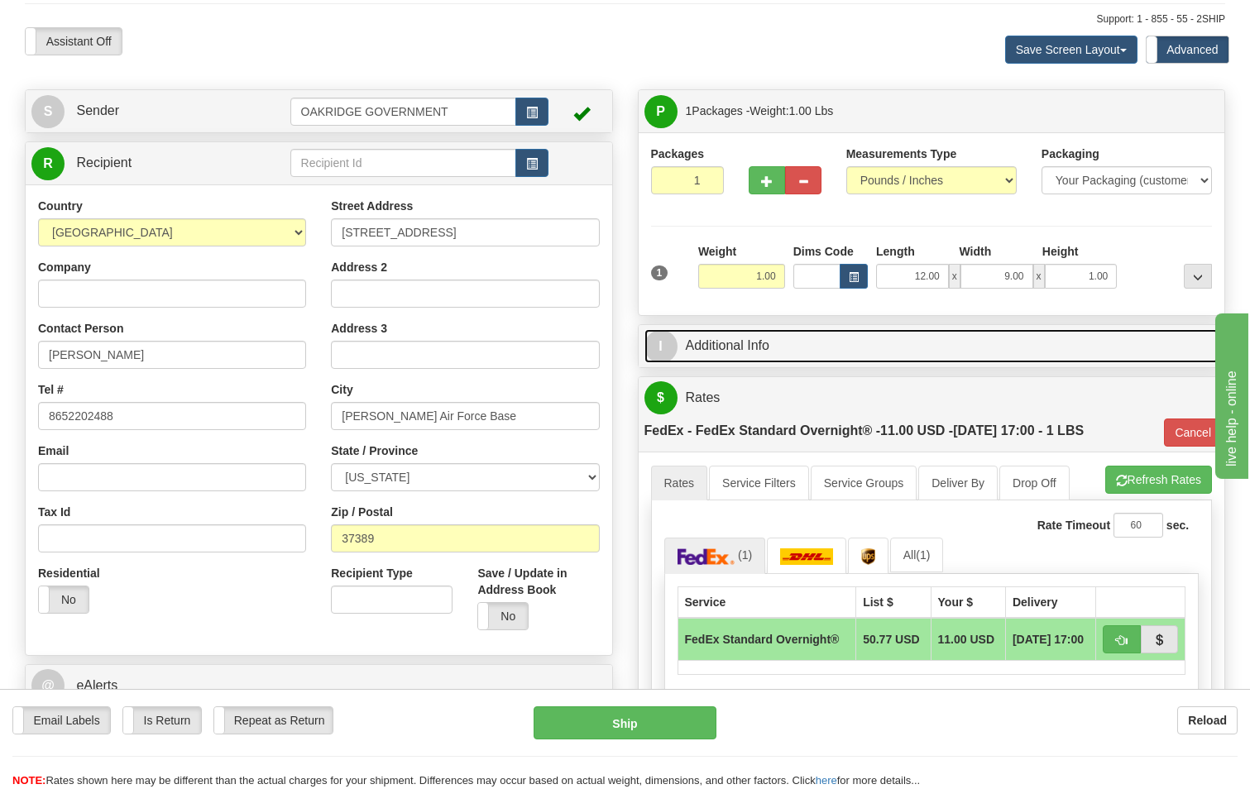
click at [765, 338] on link "I Additional Info" at bounding box center [931, 346] width 575 height 34
